Goal: Find specific page/section: Find specific page/section

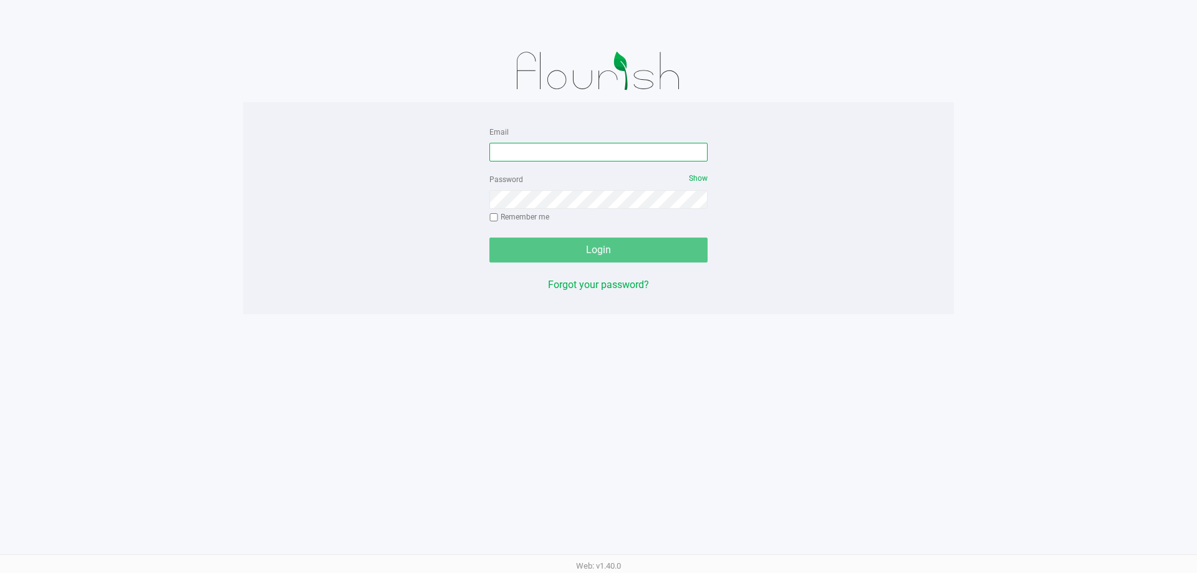
click at [585, 145] on input "Email" at bounding box center [598, 152] width 218 height 19
type input "[EMAIL_ADDRESS][DOMAIN_NAME]"
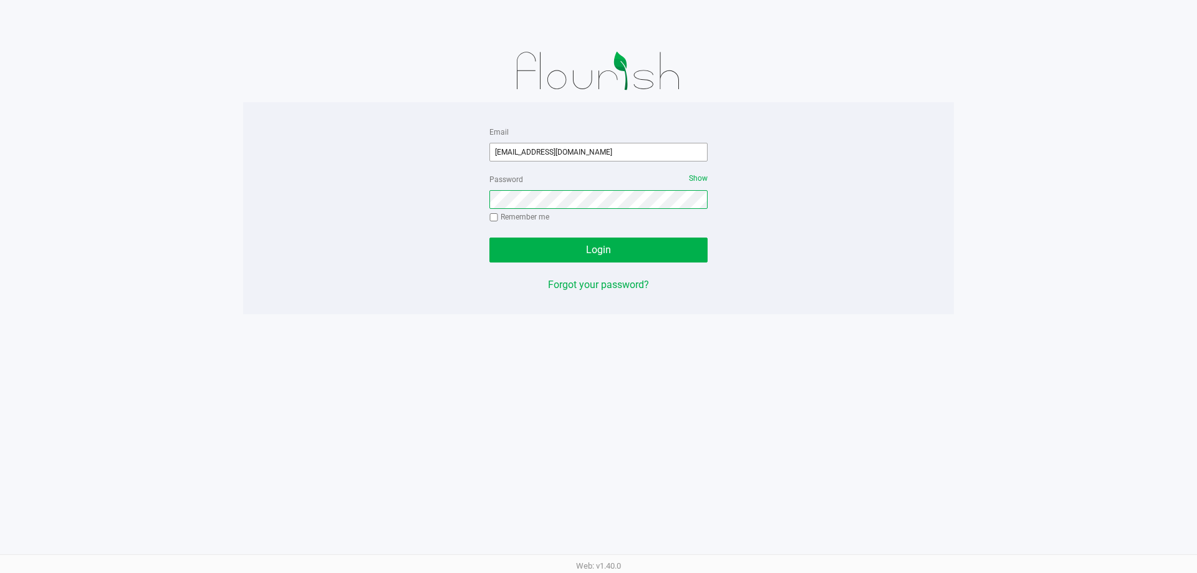
click at [489, 237] on button "Login" at bounding box center [598, 249] width 218 height 25
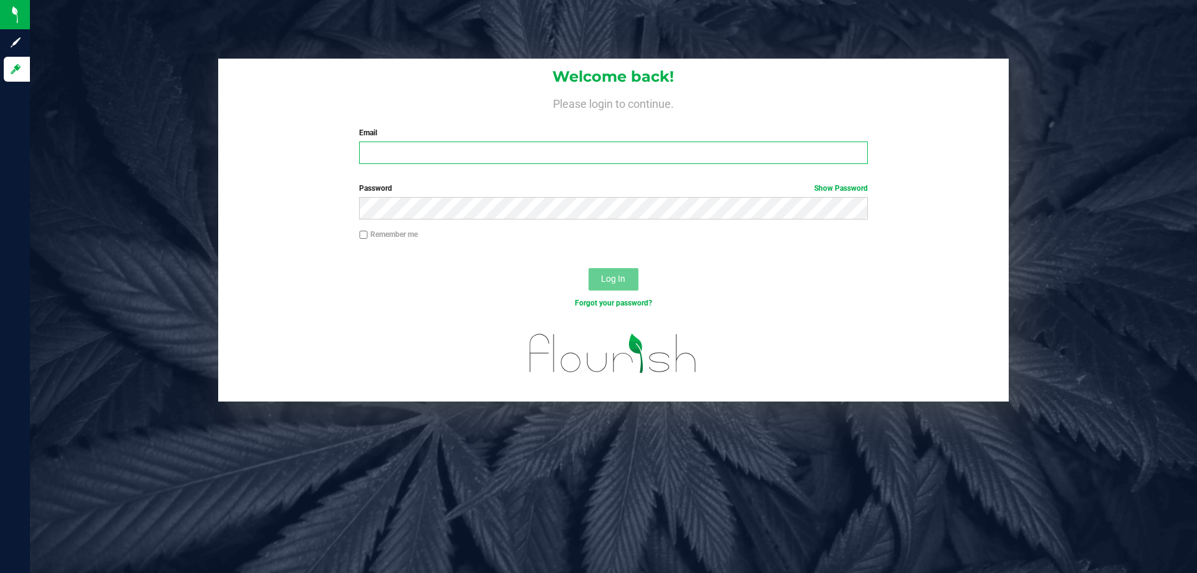
drag, startPoint x: 490, startPoint y: 163, endPoint x: 484, endPoint y: 151, distance: 13.9
click at [488, 160] on input "Email" at bounding box center [613, 152] width 508 height 22
type input "[EMAIL_ADDRESS][DOMAIN_NAME]"
click at [588, 268] on button "Log In" at bounding box center [613, 279] width 50 height 22
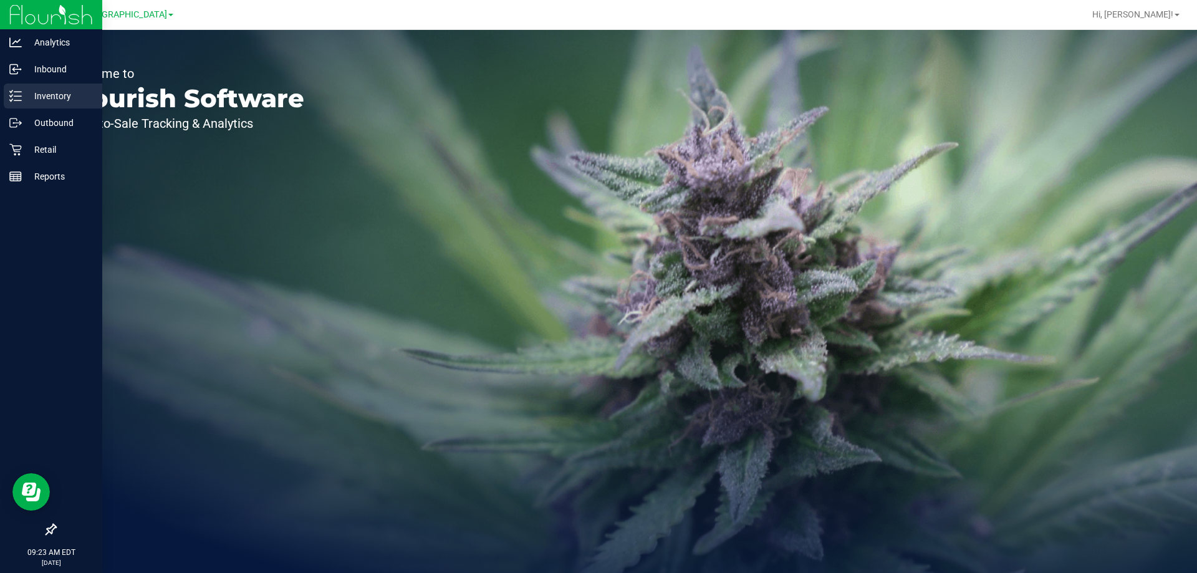
click at [43, 85] on div "Inventory" at bounding box center [53, 96] width 98 height 25
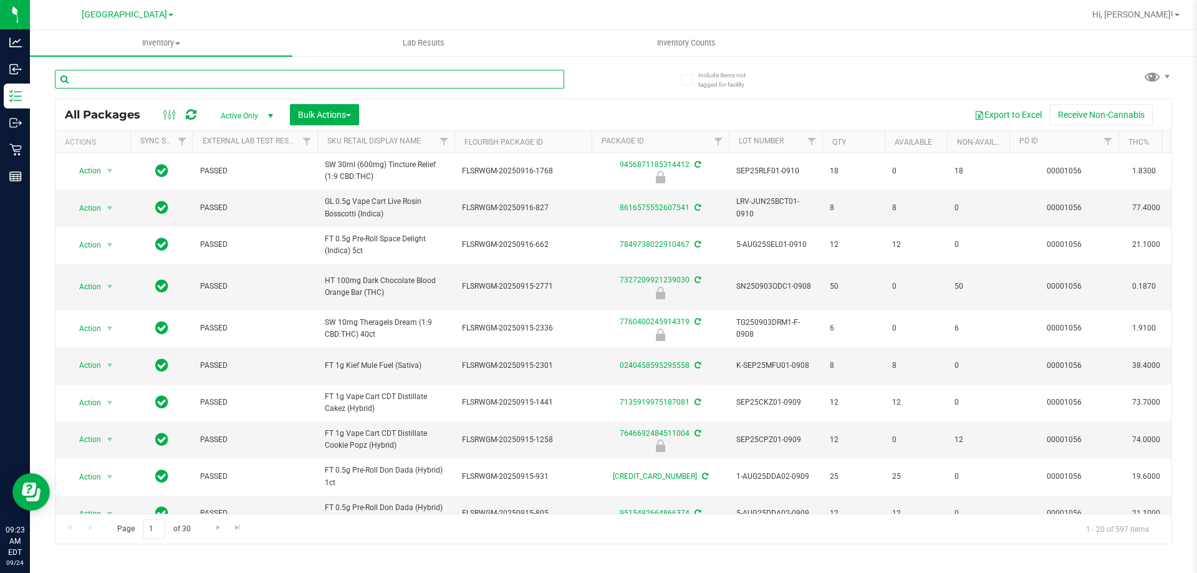
click at [145, 78] on input "text" at bounding box center [309, 79] width 509 height 19
paste input "SN250728DC1-0804"
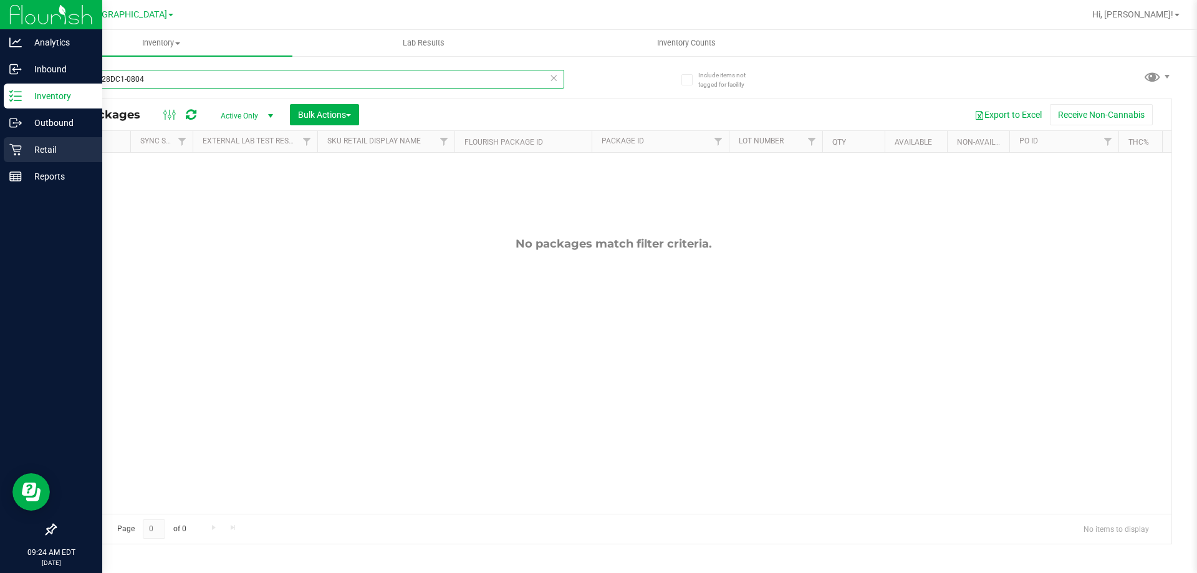
type input "SN250728DC1-0804"
click at [37, 153] on p "Retail" at bounding box center [59, 149] width 75 height 15
